Goal: Task Accomplishment & Management: Complete application form

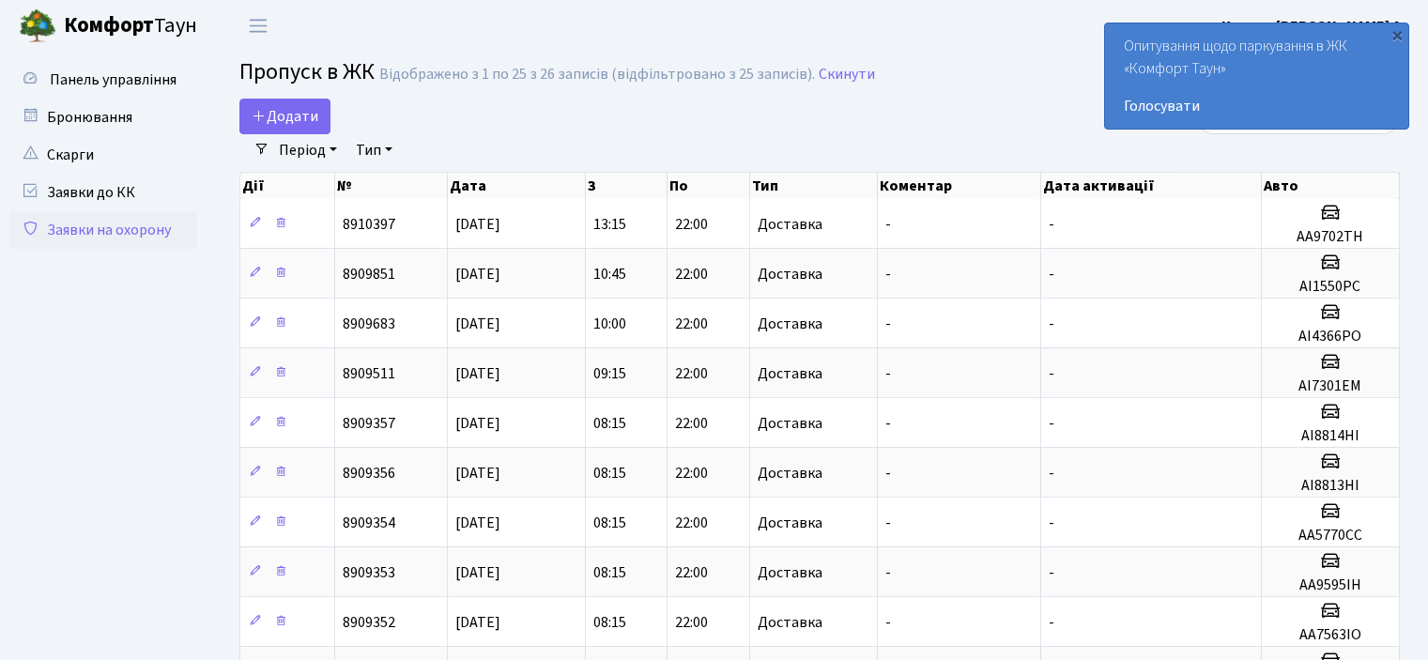
select select "25"
click at [294, 119] on span "Додати" at bounding box center [285, 116] width 67 height 21
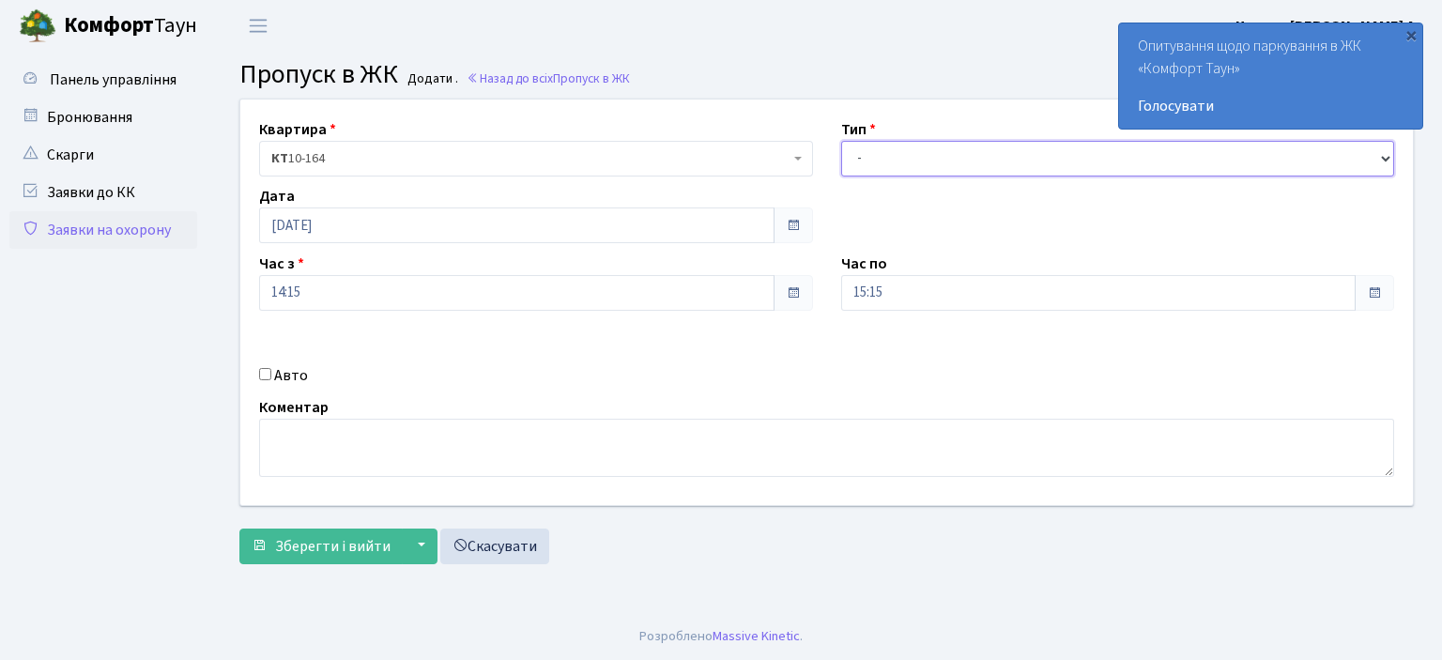
drag, startPoint x: 1379, startPoint y: 159, endPoint x: 1324, endPoint y: 160, distance: 54.5
click at [1379, 159] on select "- Доставка Таксі Гості Сервіс" at bounding box center [1118, 159] width 554 height 36
select select "1"
click at [841, 141] on select "- Доставка Таксі Гості Сервіс" at bounding box center [1118, 159] width 554 height 36
click at [271, 380] on div "Авто" at bounding box center [536, 375] width 582 height 23
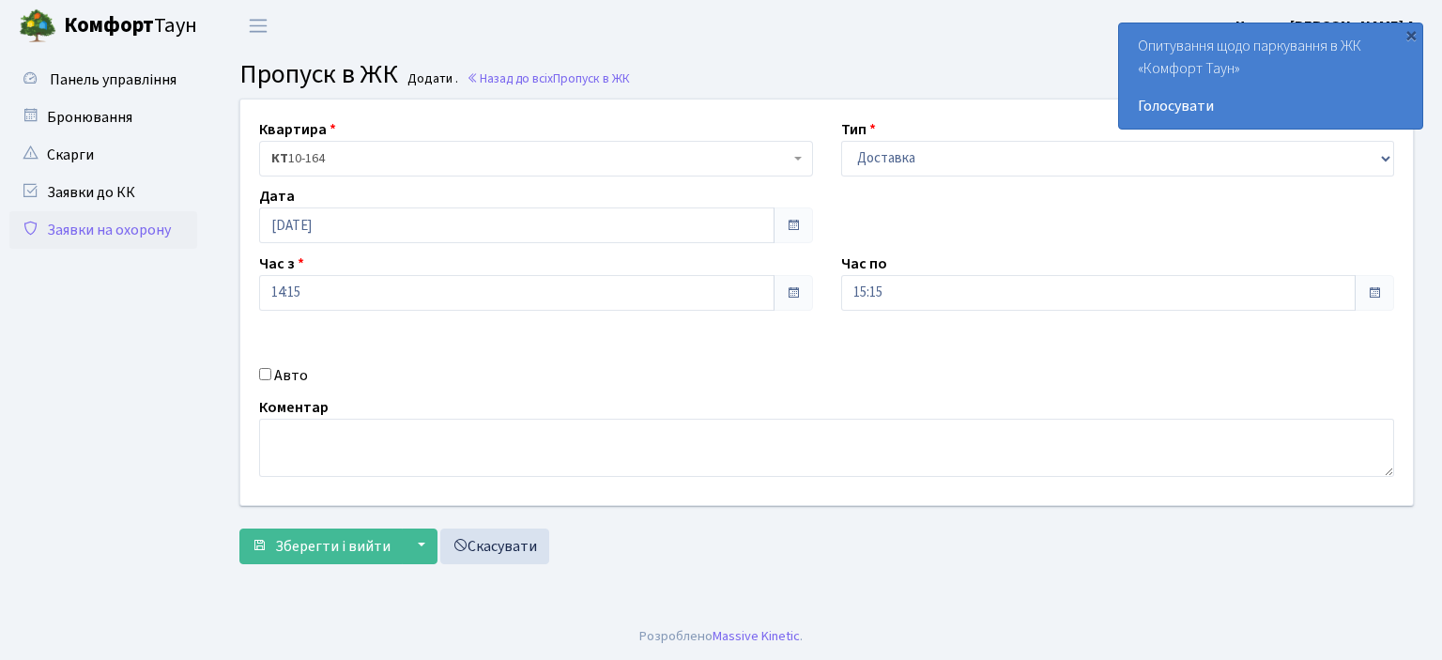
click at [269, 378] on input "Авто" at bounding box center [265, 374] width 12 height 12
checkbox input "true"
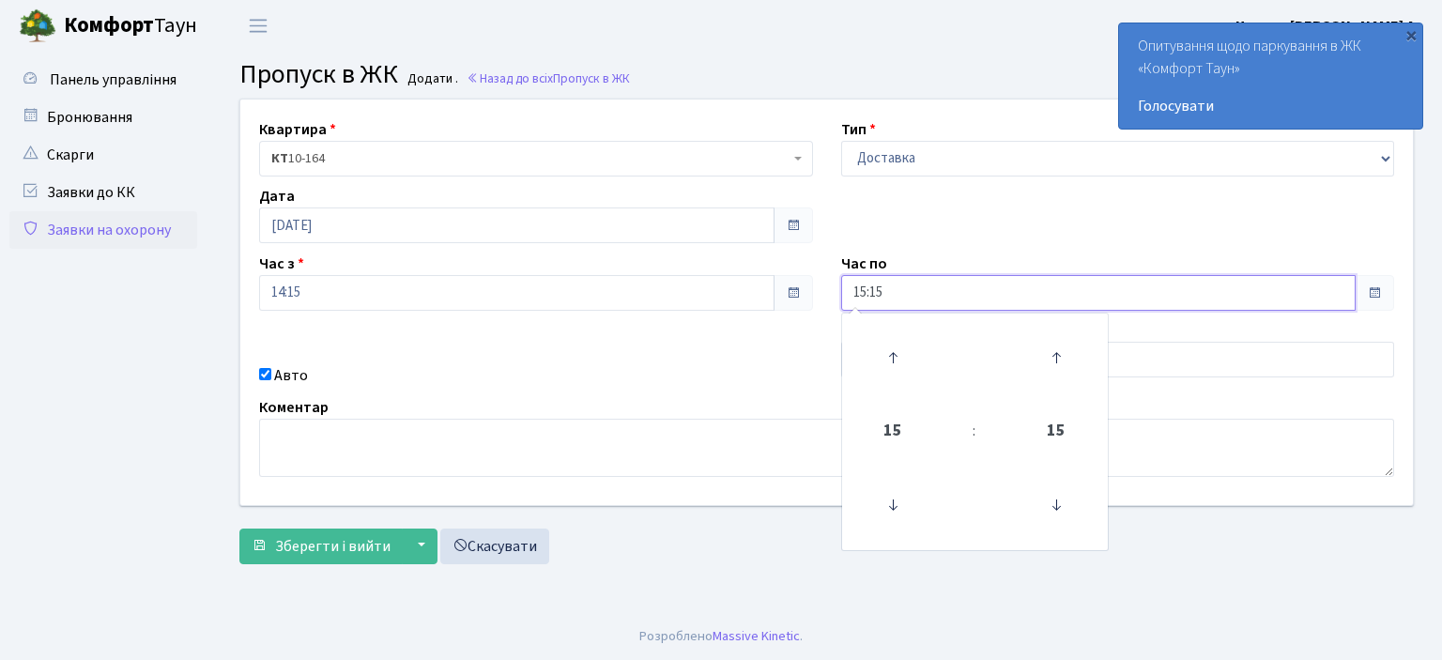
drag, startPoint x: 937, startPoint y: 290, endPoint x: 324, endPoint y: 344, distance: 615.6
click at [530, 333] on div "Квартира <b>КТ</b>&nbsp;&nbsp;&nbsp;&nbsp;10-164 КТ 10-164 Тип - Доставка Таксі…" at bounding box center [826, 303] width 1201 height 406
type input "22:00"
click at [749, 392] on div "Квартира <b>КТ</b>&nbsp;&nbsp;&nbsp;&nbsp;10-164 КТ 10-164 Тип - Доставка Таксі…" at bounding box center [826, 303] width 1201 height 406
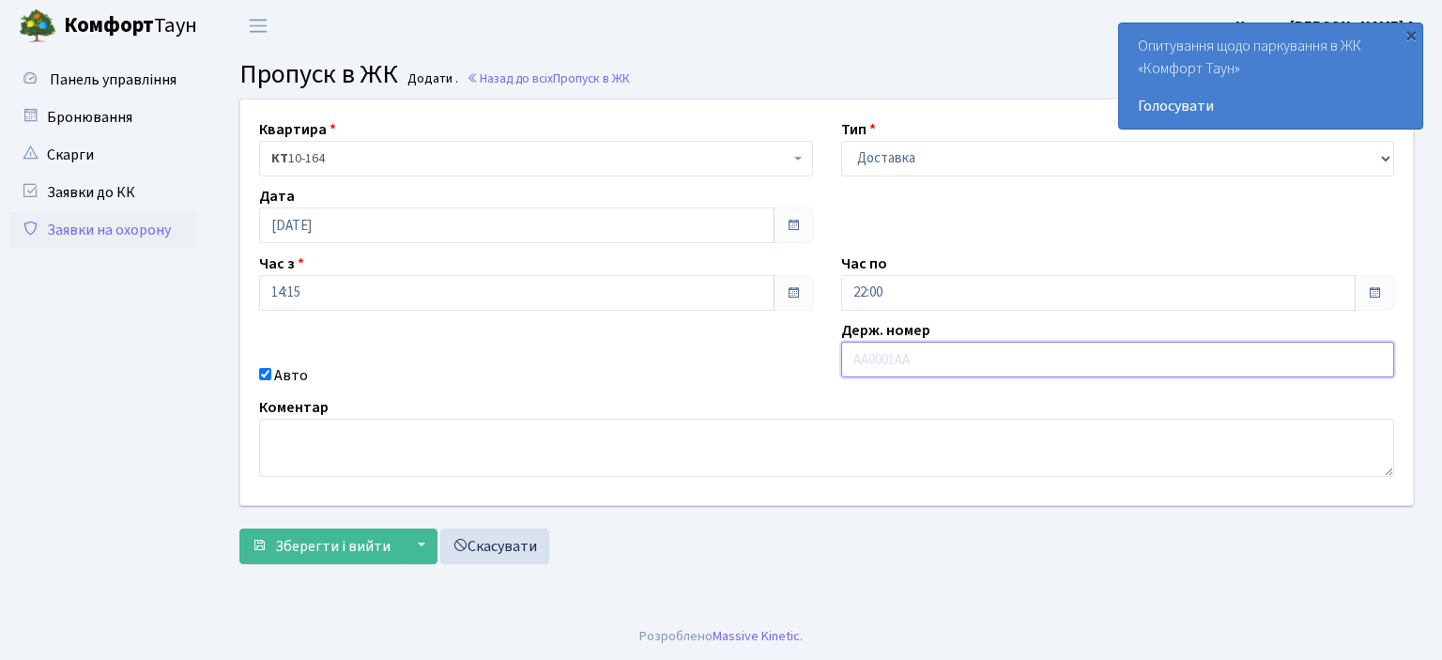
click at [847, 365] on input "text" at bounding box center [1118, 360] width 554 height 36
type input "AA7743IC"
click at [308, 548] on span "Зберегти і вийти" at bounding box center [333, 546] width 116 height 21
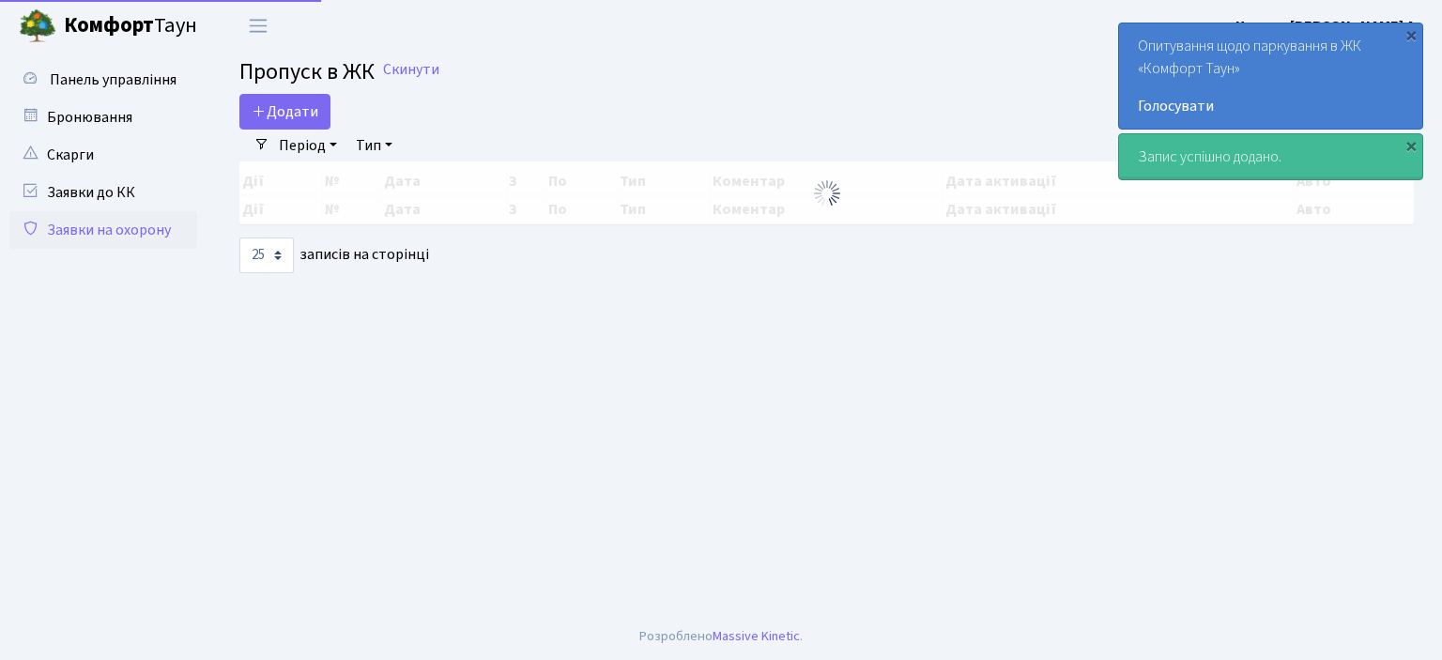
select select "25"
